Goal: Transaction & Acquisition: Book appointment/travel/reservation

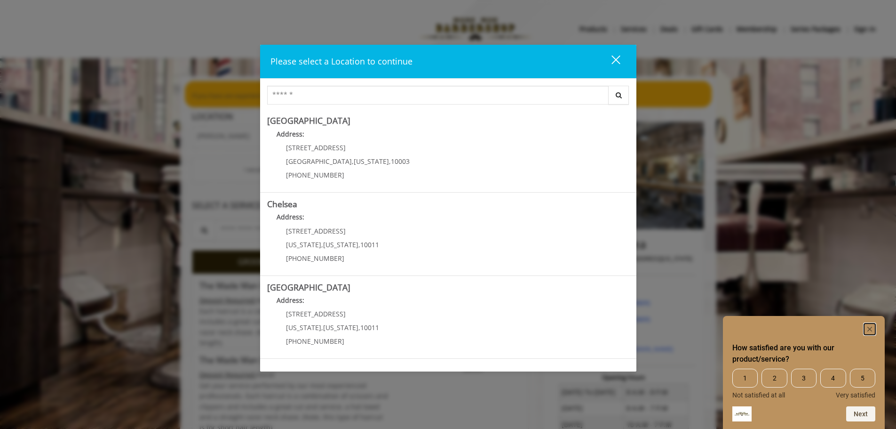
click at [871, 328] on icon "Hide survey" at bounding box center [870, 329] width 5 height 5
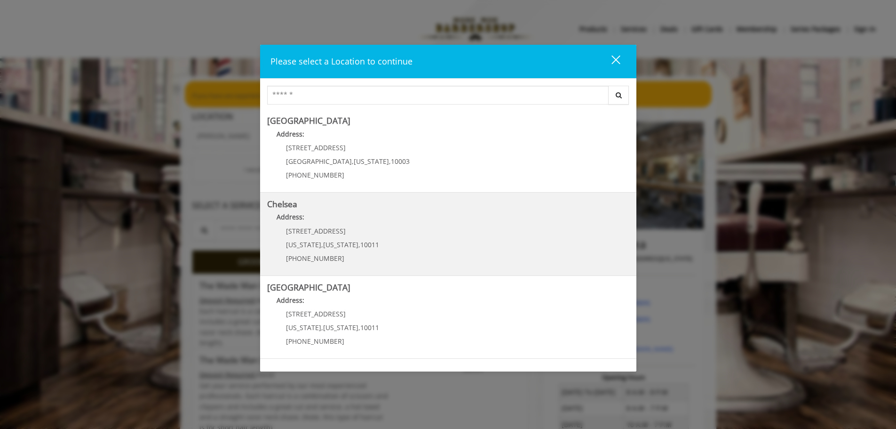
click at [436, 236] on link "Chelsea Address: [STREET_ADDRESS][US_STATE][US_STATE] (917) 639-3902" at bounding box center [448, 234] width 362 height 69
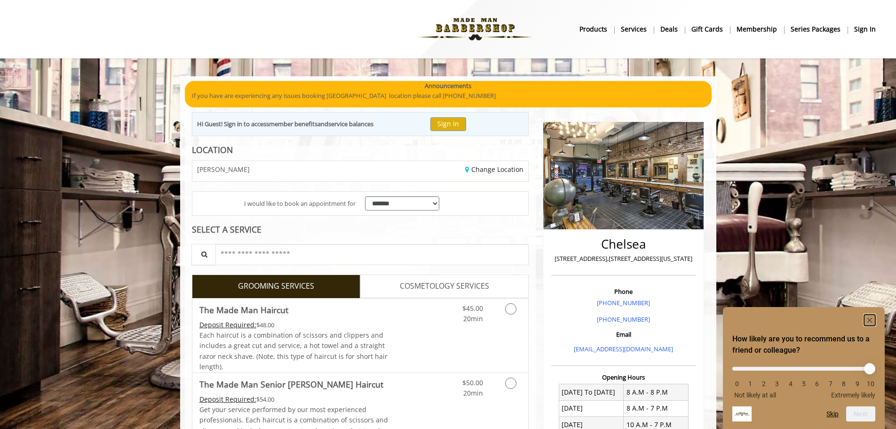
click at [869, 319] on rect "Hide survey" at bounding box center [869, 319] width 11 height 11
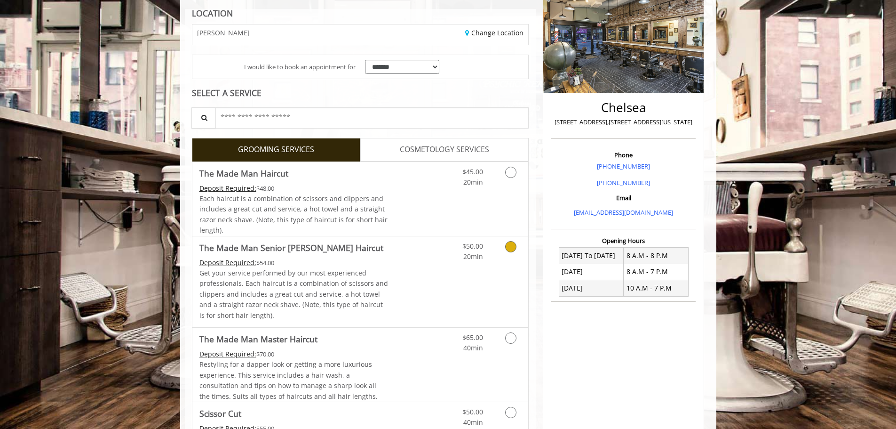
scroll to position [141, 0]
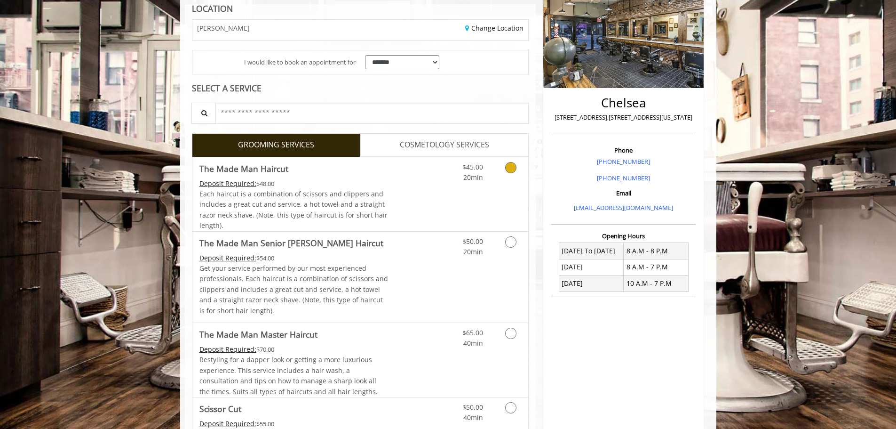
click at [507, 167] on icon "Grooming services" at bounding box center [510, 167] width 11 height 11
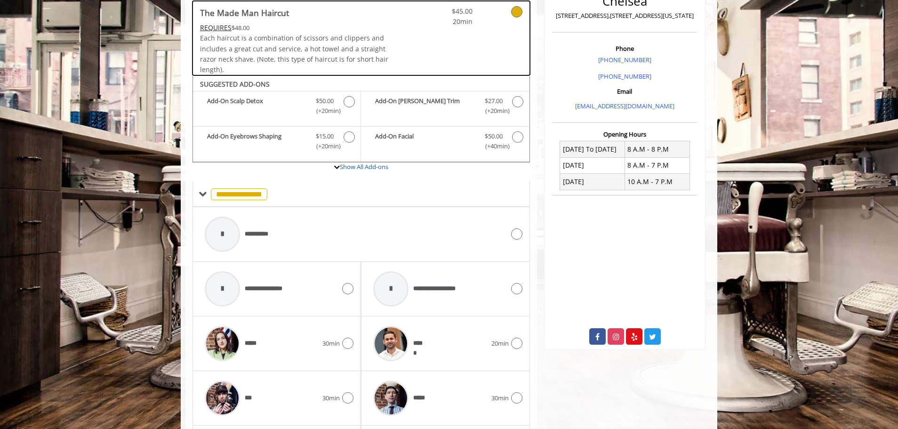
scroll to position [318, 0]
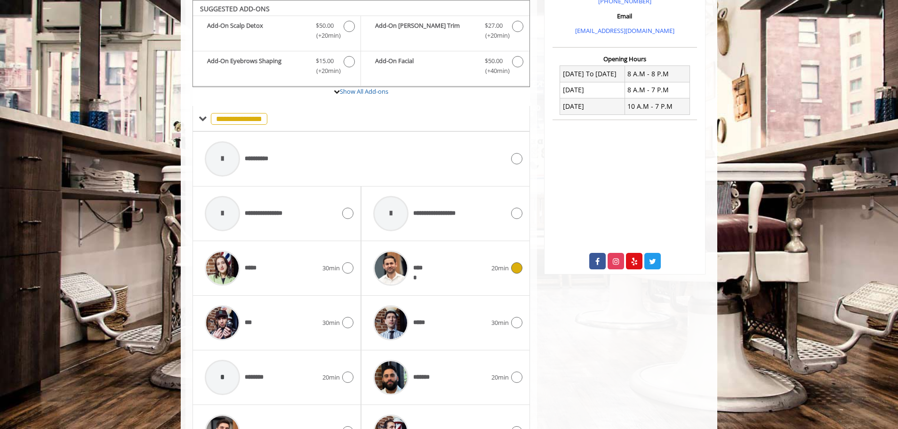
click at [446, 259] on div "*****" at bounding box center [429, 268] width 122 height 45
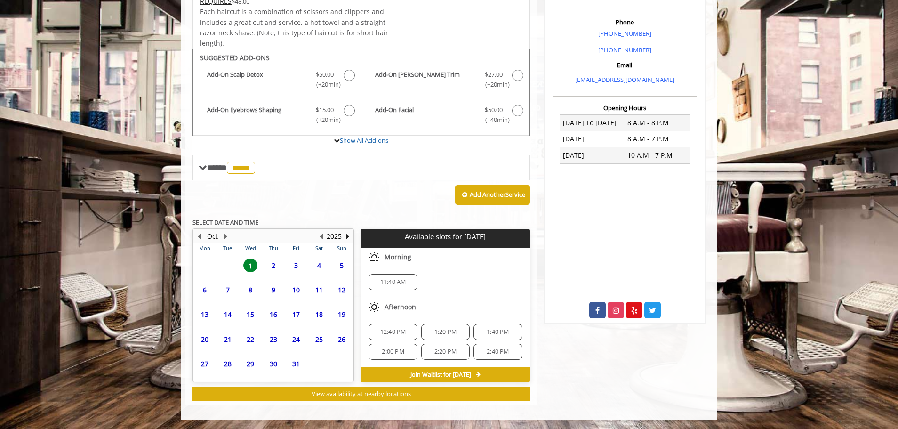
scroll to position [269, 0]
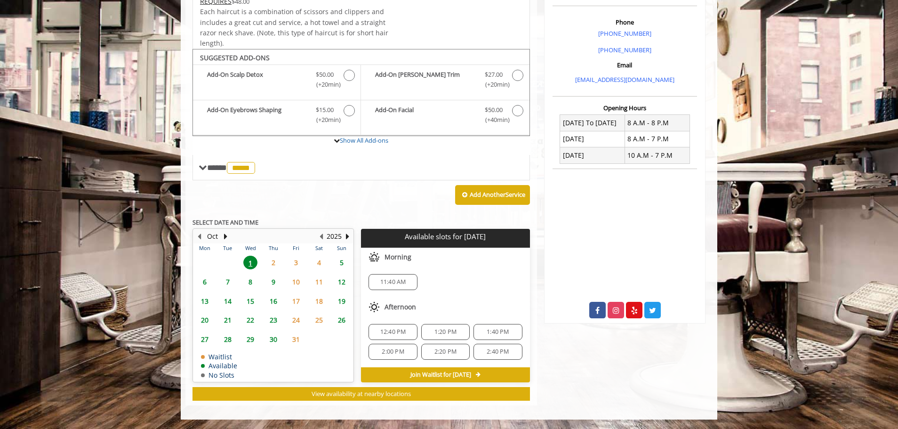
click at [338, 264] on span "5" at bounding box center [342, 263] width 14 height 14
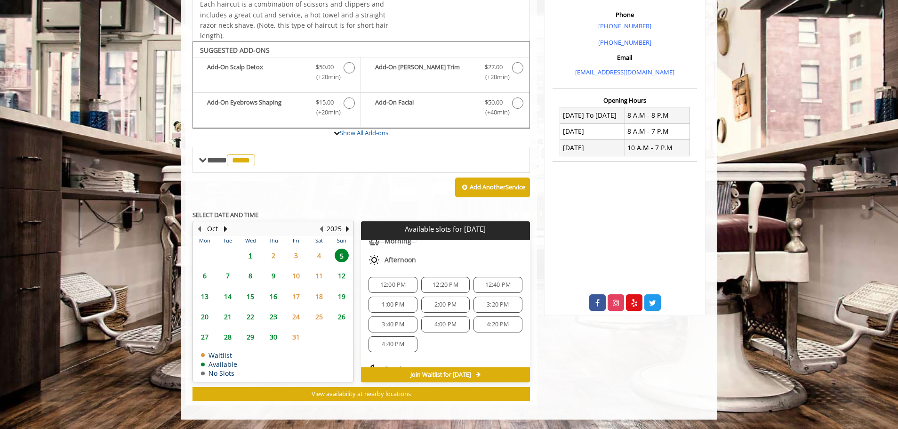
scroll to position [0, 0]
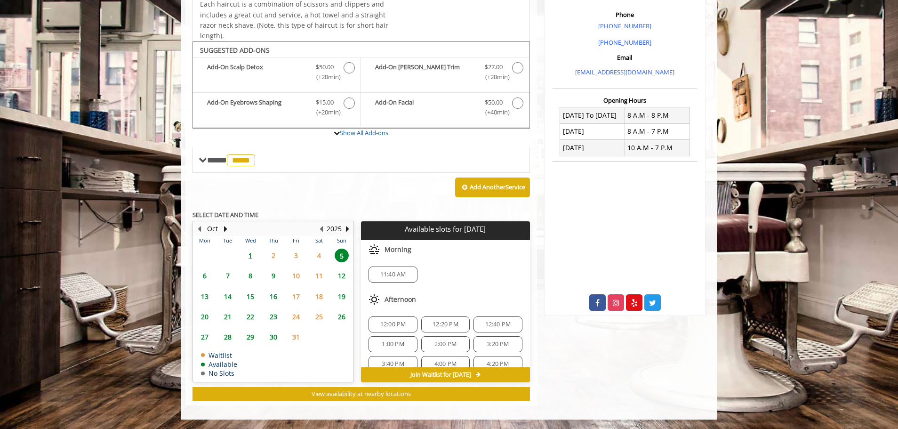
click at [205, 276] on span "6" at bounding box center [205, 276] width 14 height 14
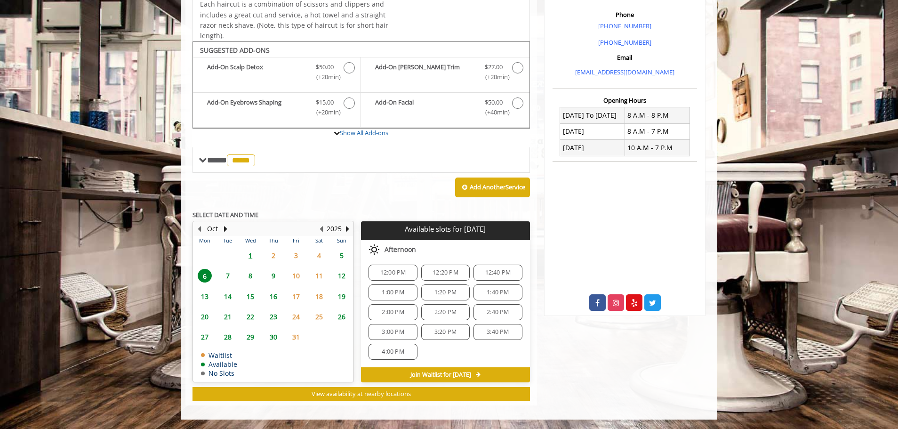
click at [227, 274] on span "7" at bounding box center [228, 276] width 14 height 14
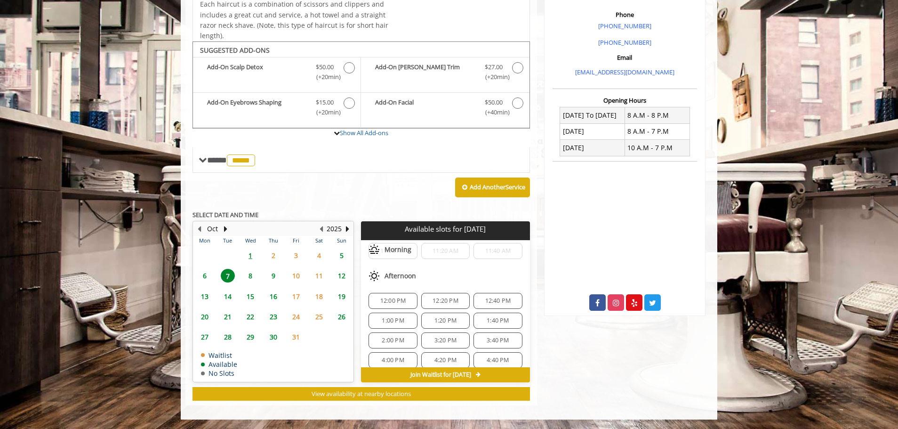
scroll to position [161, 0]
click at [206, 275] on span "6" at bounding box center [205, 276] width 14 height 14
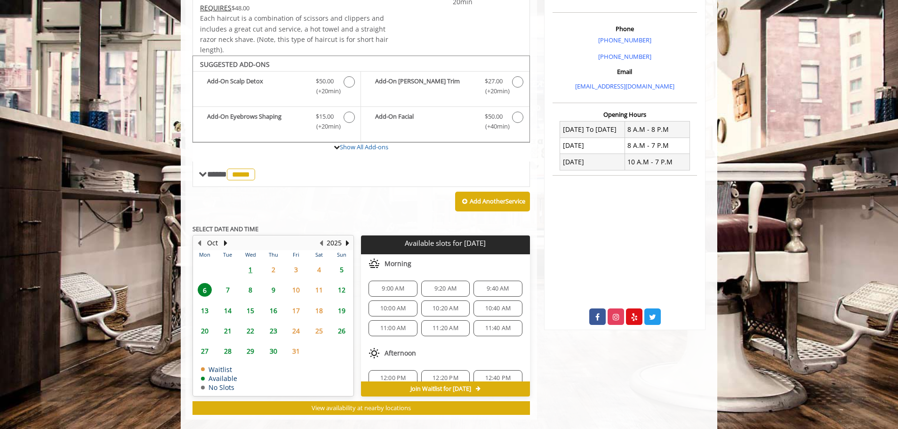
scroll to position [277, 0]
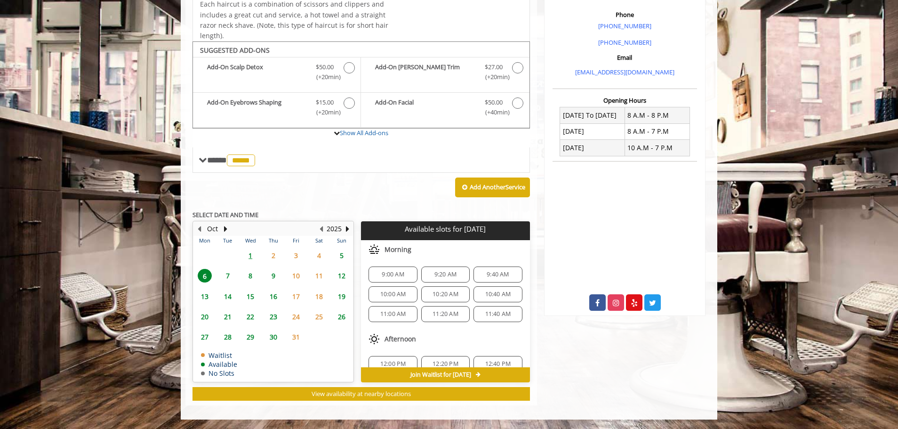
drag, startPoint x: 397, startPoint y: 178, endPoint x: 291, endPoint y: 216, distance: 112.2
click at [396, 180] on div "Add Another Service" at bounding box center [360, 187] width 337 height 29
